Goal: Information Seeking & Learning: Learn about a topic

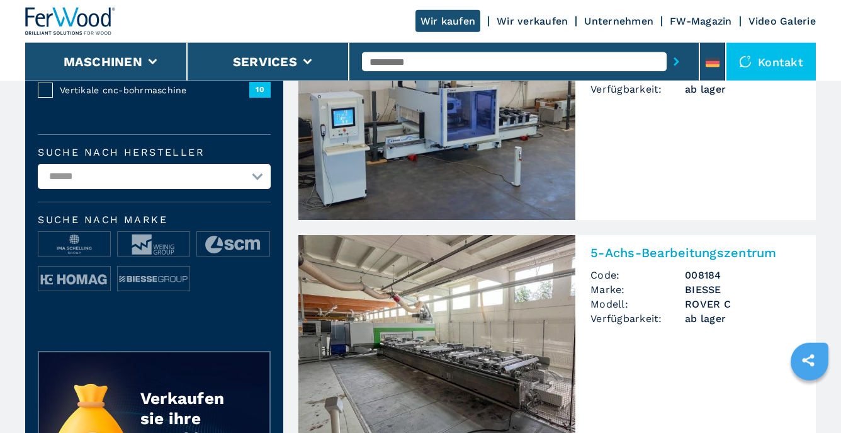
scroll to position [508, 0]
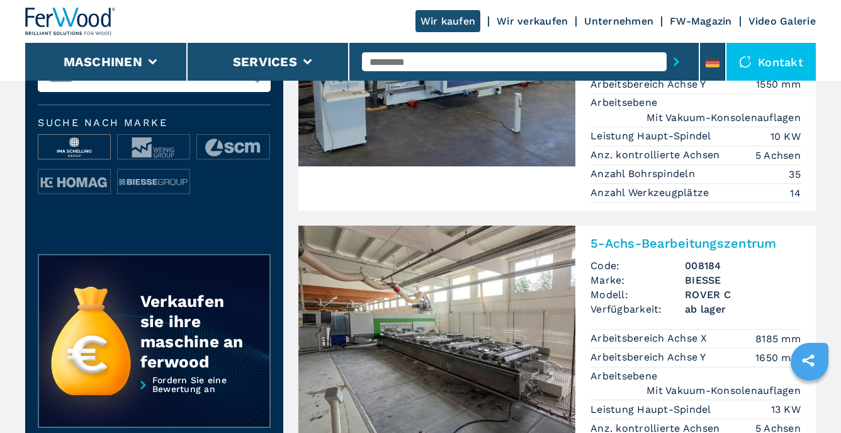
click at [57, 141] on img at bounding box center [74, 147] width 72 height 25
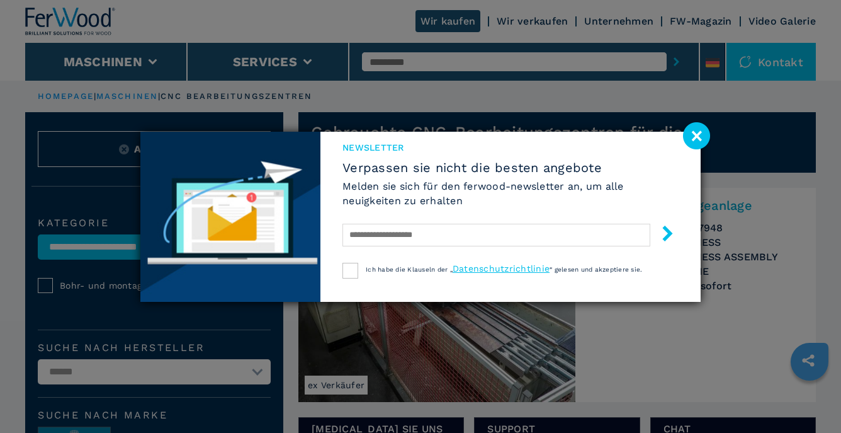
click at [693, 132] on image at bounding box center [696, 135] width 27 height 27
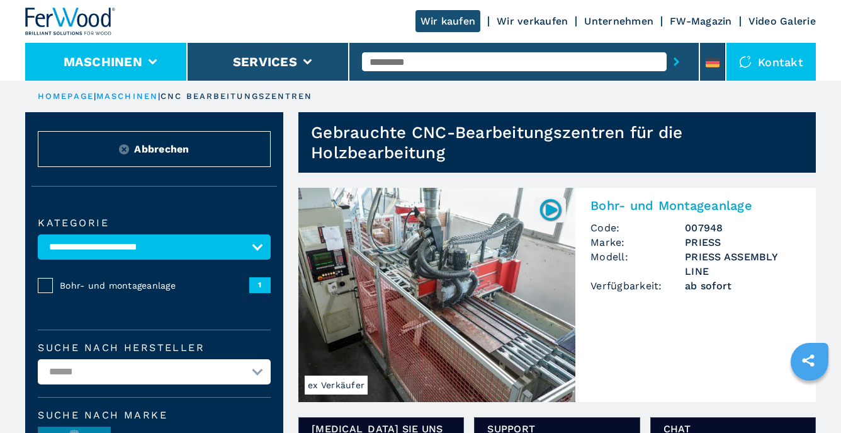
click at [150, 59] on li "Maschinen" at bounding box center [106, 62] width 162 height 38
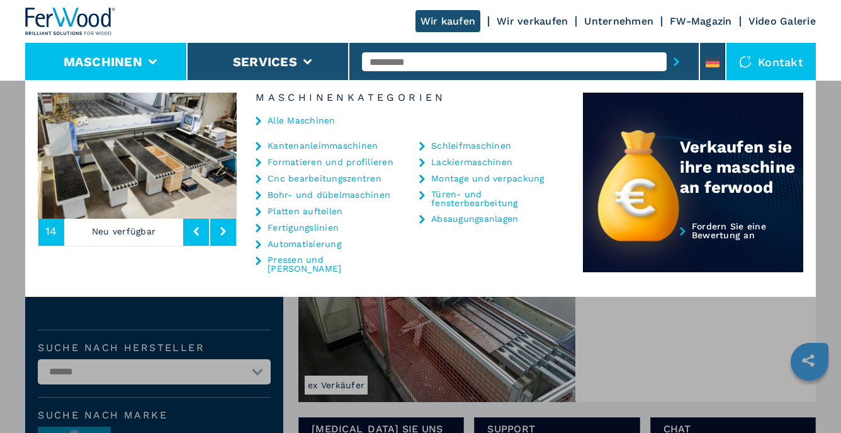
click at [319, 227] on link "Fertigungslinien" at bounding box center [303, 227] width 71 height 9
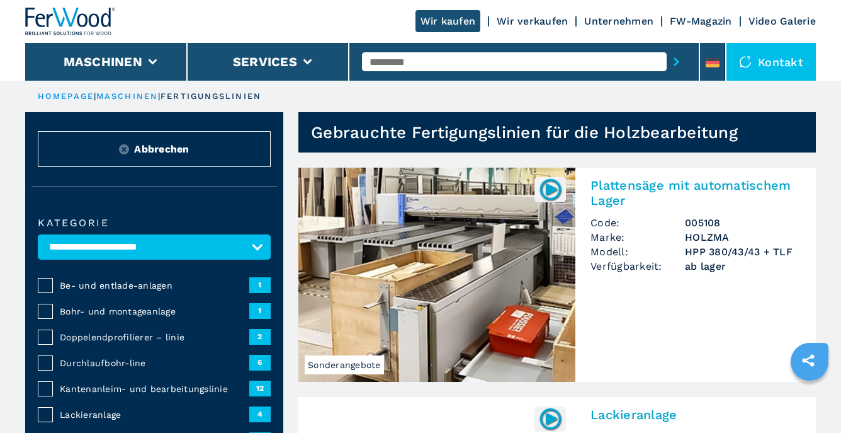
select select "**********"
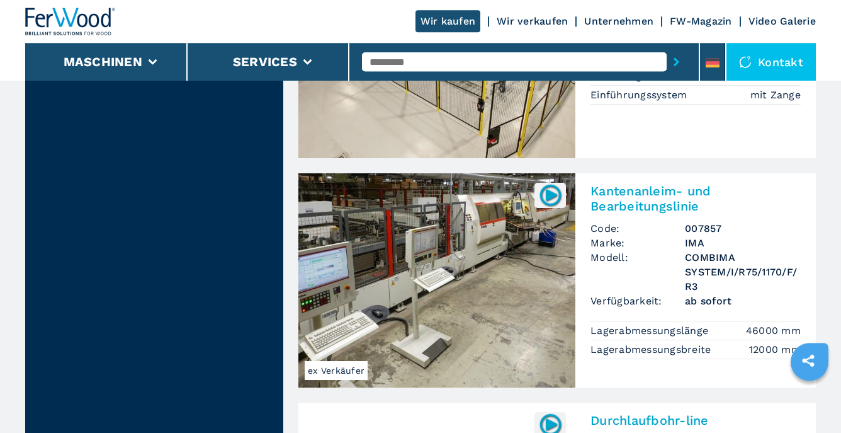
scroll to position [2593, 0]
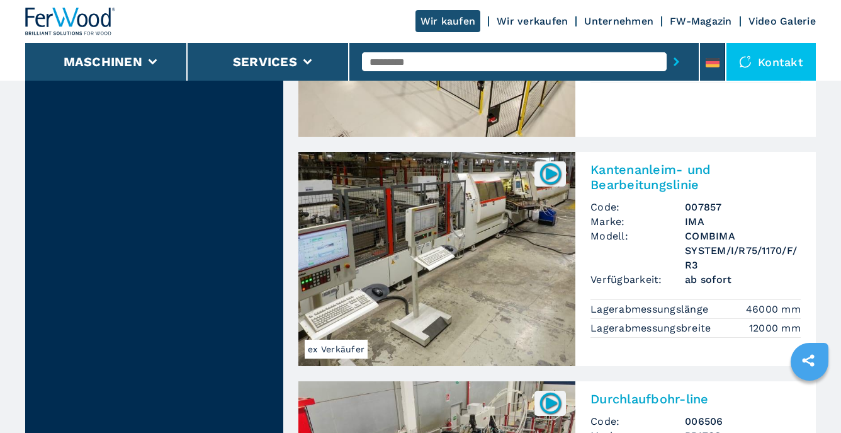
click at [489, 218] on img at bounding box center [436, 259] width 277 height 214
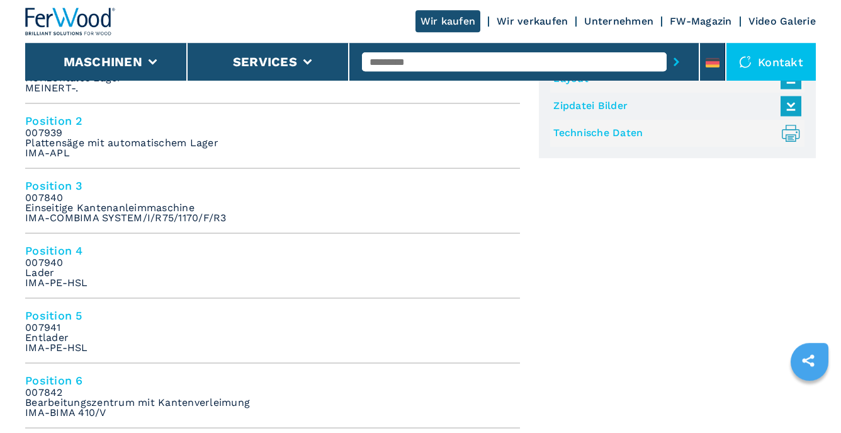
scroll to position [665, 0]
